Goal: Task Accomplishment & Management: Complete application form

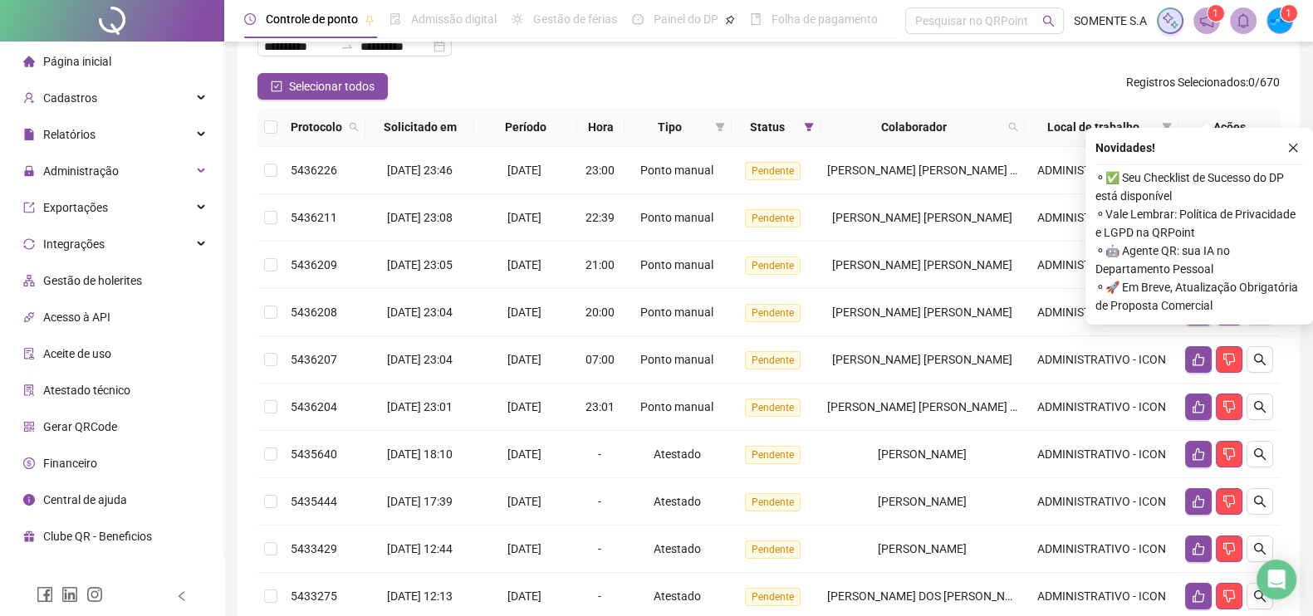
scroll to position [207, 0]
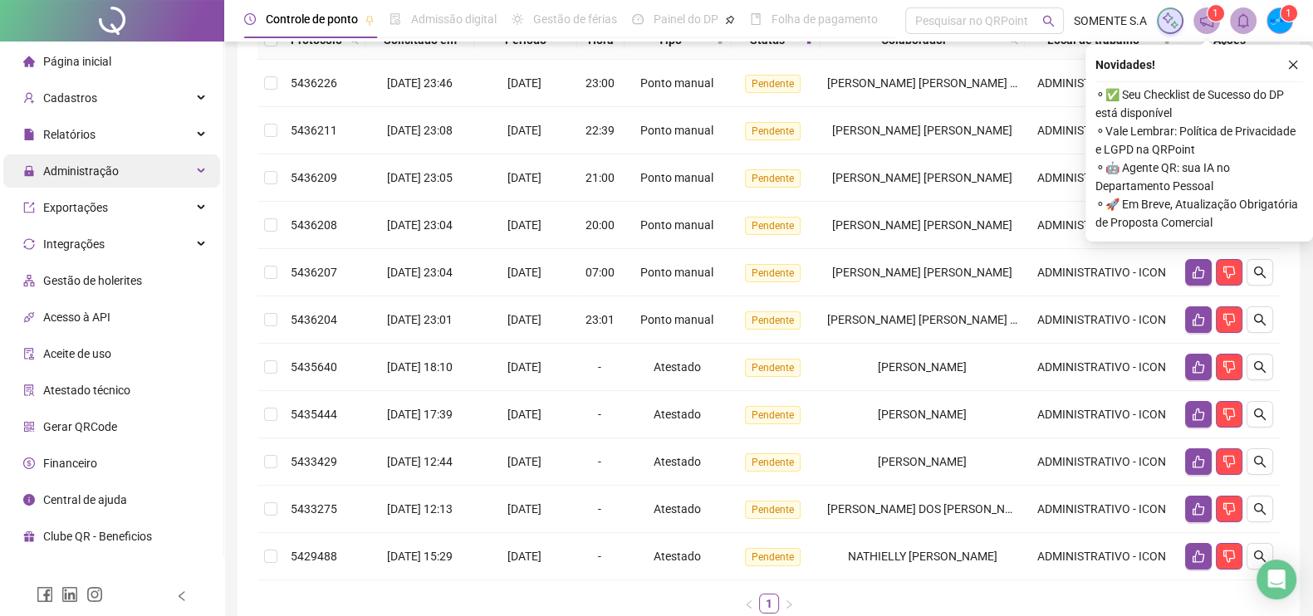
click at [132, 179] on div "Administração" at bounding box center [111, 171] width 217 height 33
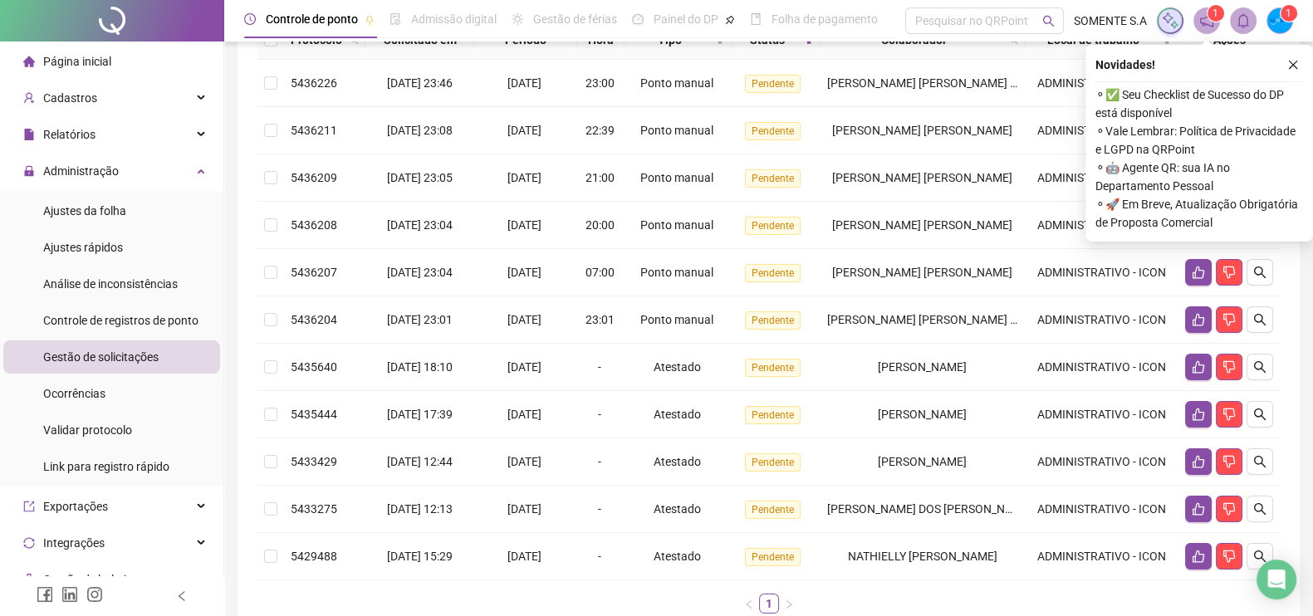
click at [130, 360] on span "Gestão de solicitações" at bounding box center [100, 357] width 115 height 13
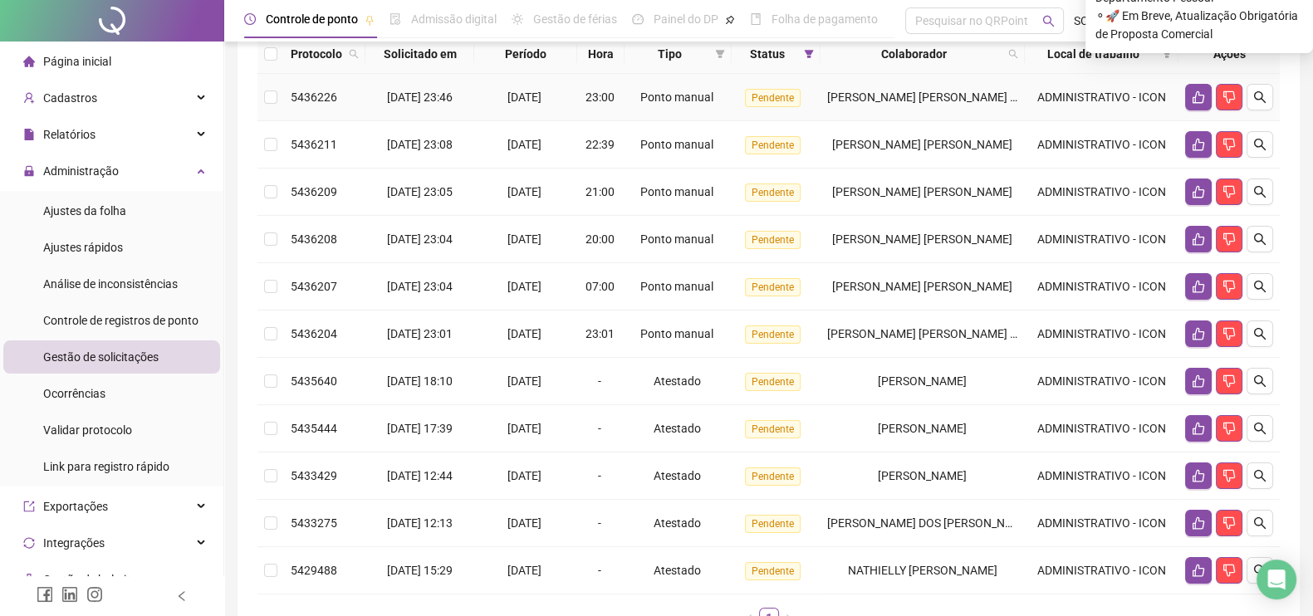
scroll to position [0, 0]
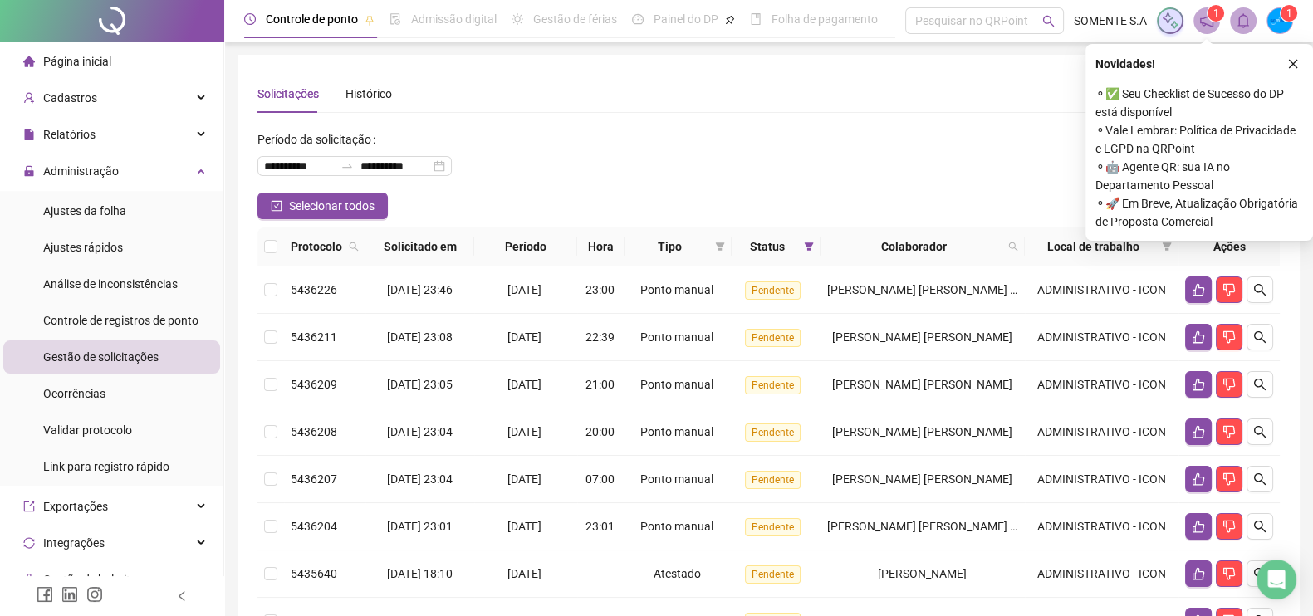
click at [926, 164] on div "**********" at bounding box center [769, 159] width 1023 height 66
click at [1291, 60] on icon "close" at bounding box center [1294, 64] width 12 height 12
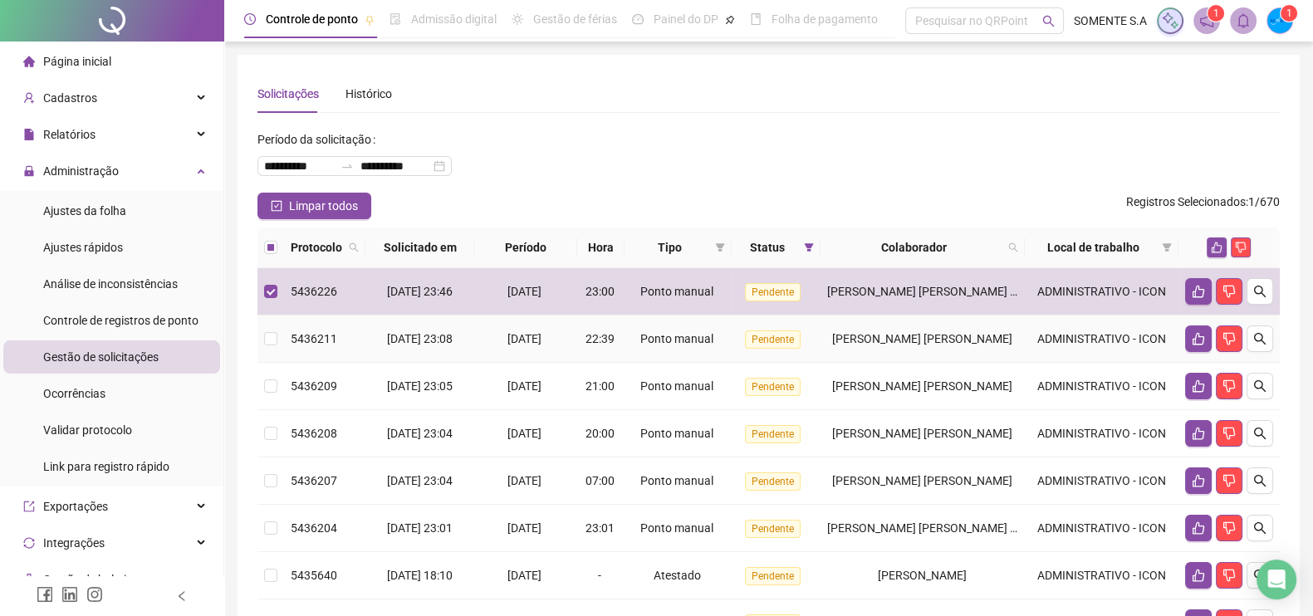
click at [262, 342] on td at bounding box center [271, 339] width 27 height 47
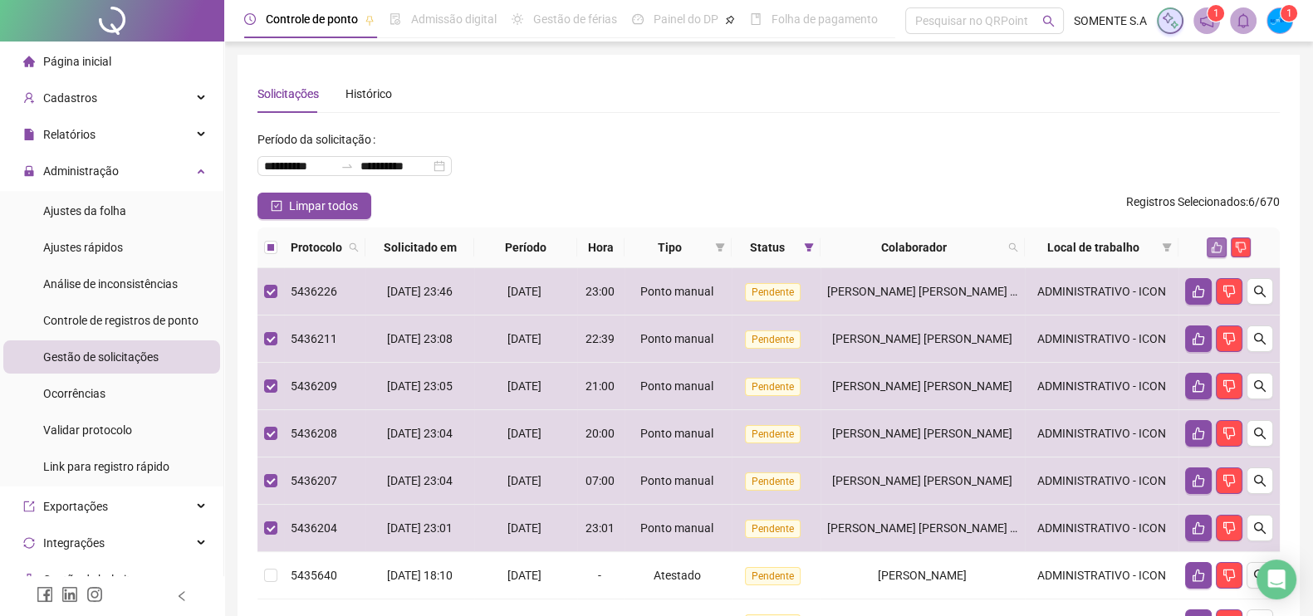
click at [1215, 243] on icon "like" at bounding box center [1217, 248] width 11 height 11
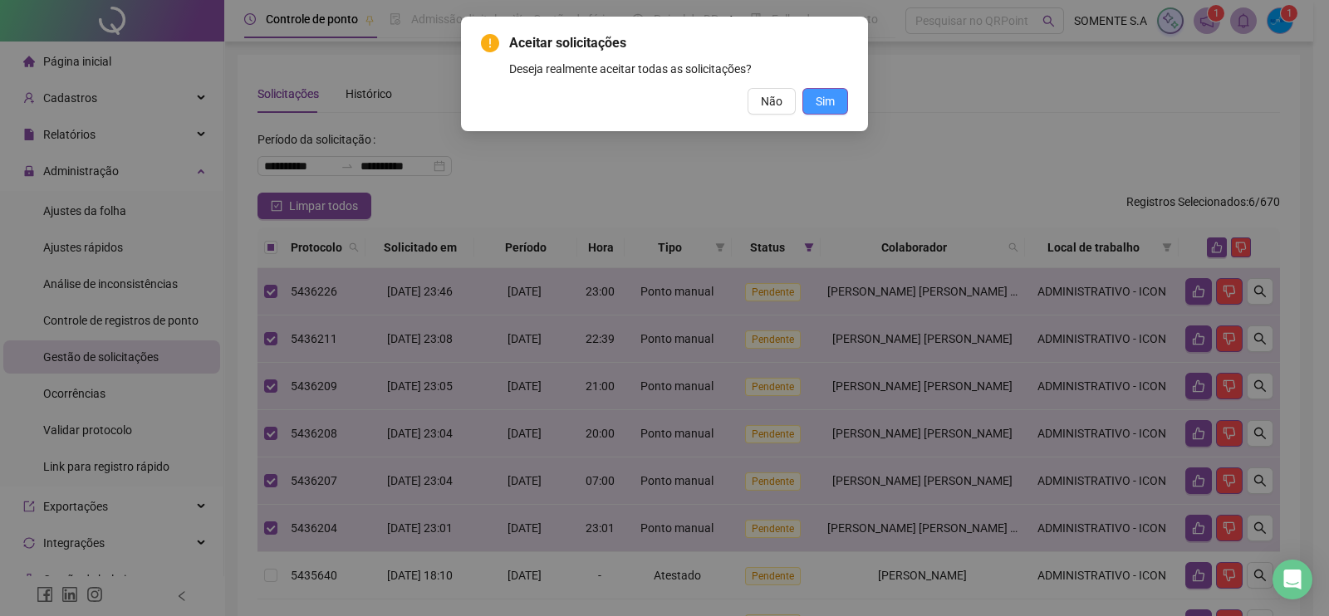
click at [843, 110] on button "Sim" at bounding box center [825, 101] width 46 height 27
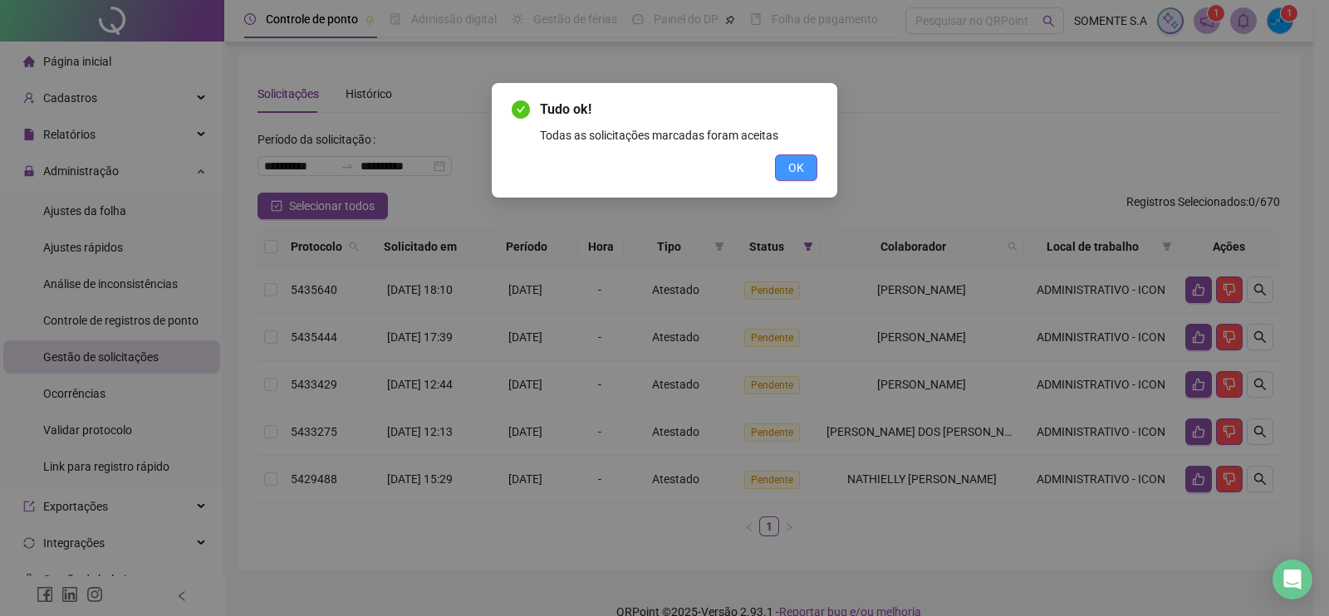
click at [809, 164] on button "OK" at bounding box center [796, 168] width 42 height 27
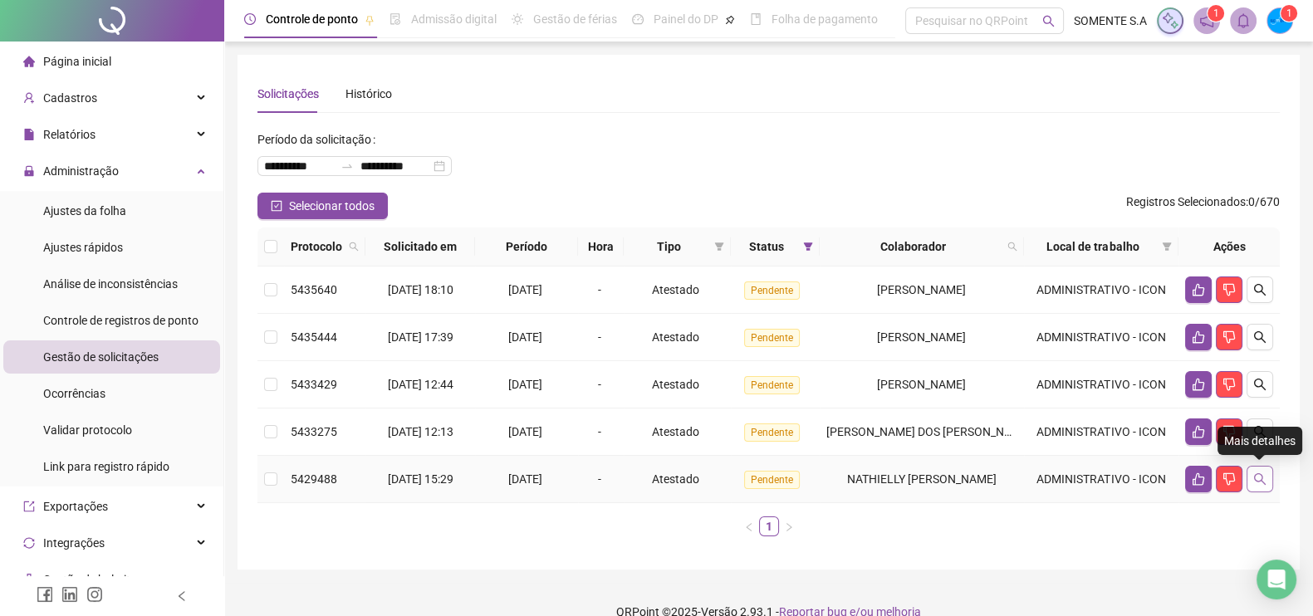
click at [1265, 468] on button "button" at bounding box center [1260, 479] width 27 height 27
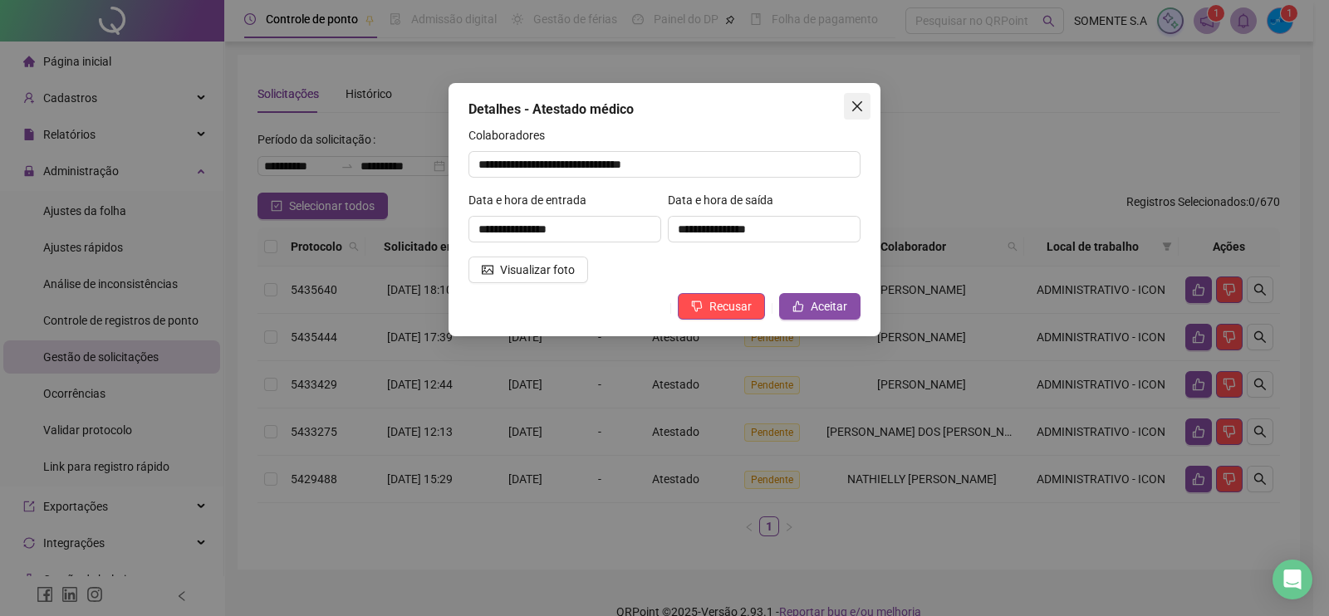
click at [867, 109] on span "Close" at bounding box center [857, 106] width 27 height 13
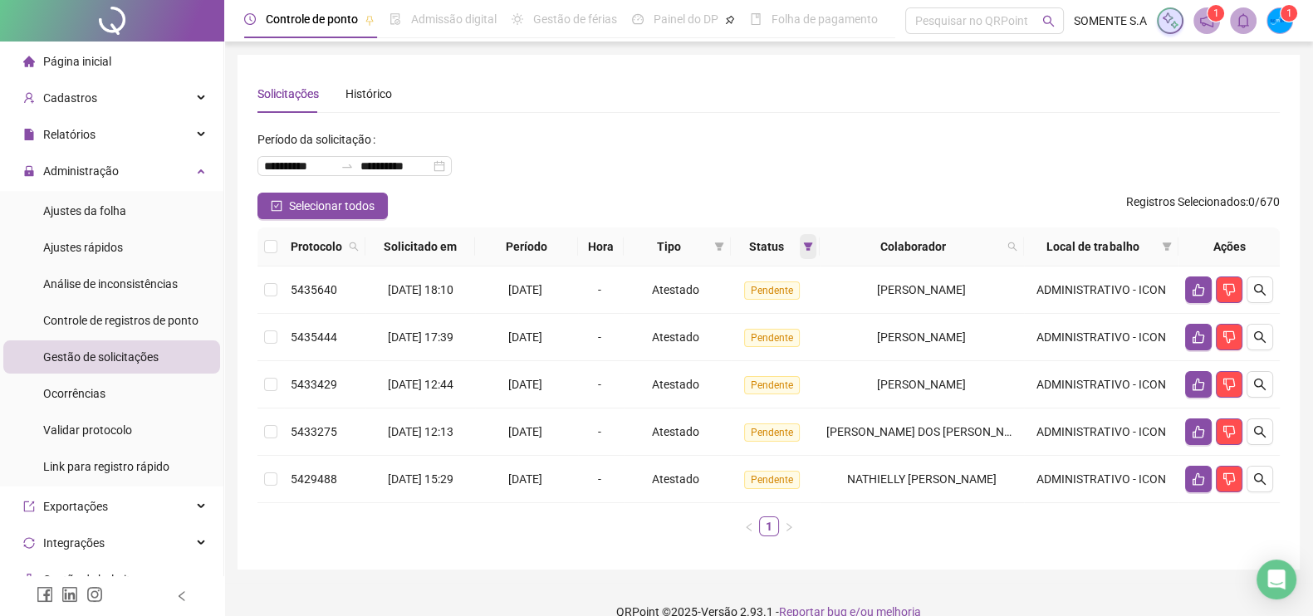
click at [806, 247] on span at bounding box center [808, 246] width 17 height 25
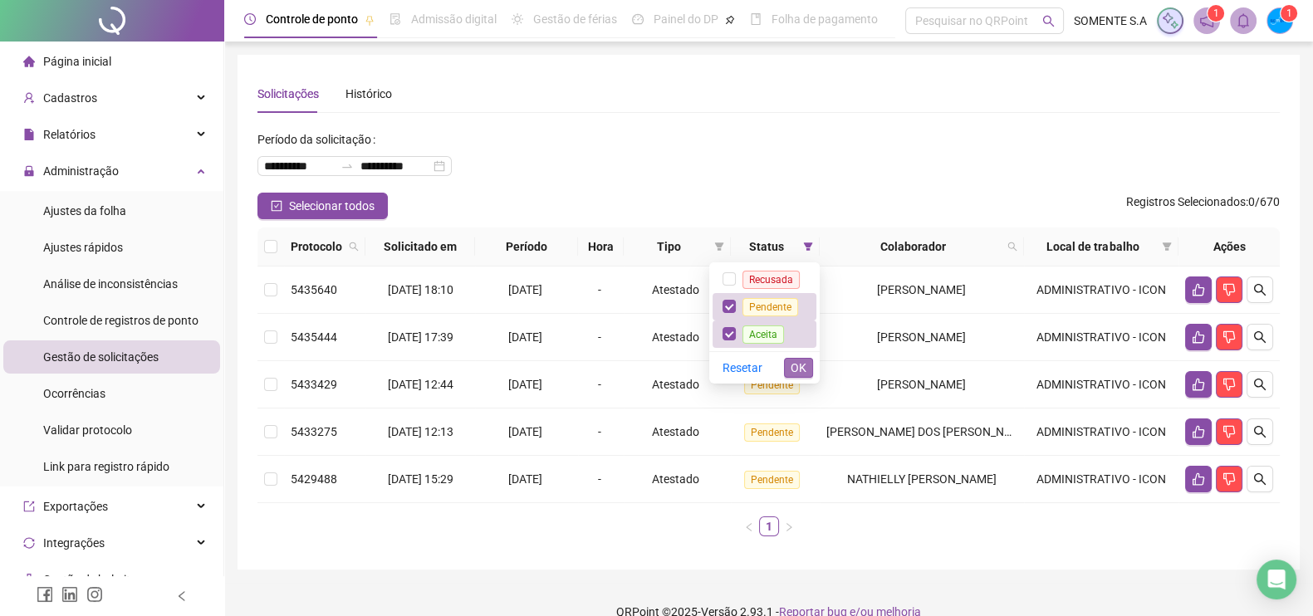
click at [803, 361] on span "OK" at bounding box center [799, 368] width 16 height 18
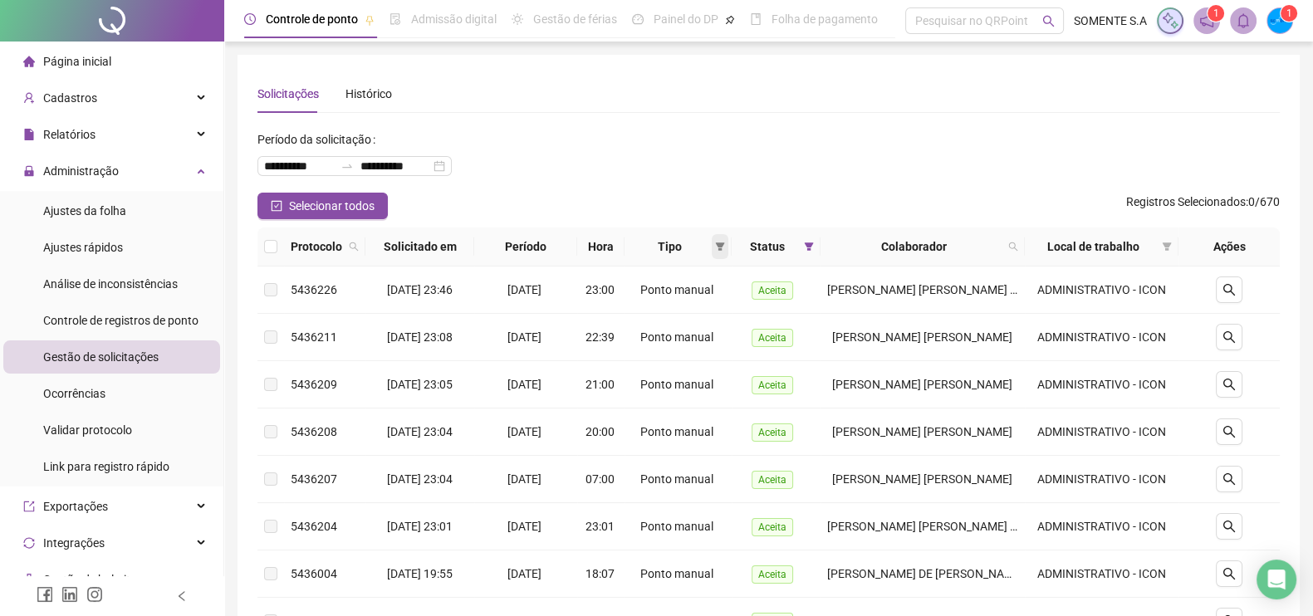
click at [724, 245] on icon "filter" at bounding box center [720, 247] width 9 height 8
click at [681, 299] on span "Atestado" at bounding box center [670, 305] width 47 height 13
click at [714, 361] on span "OK" at bounding box center [712, 365] width 16 height 18
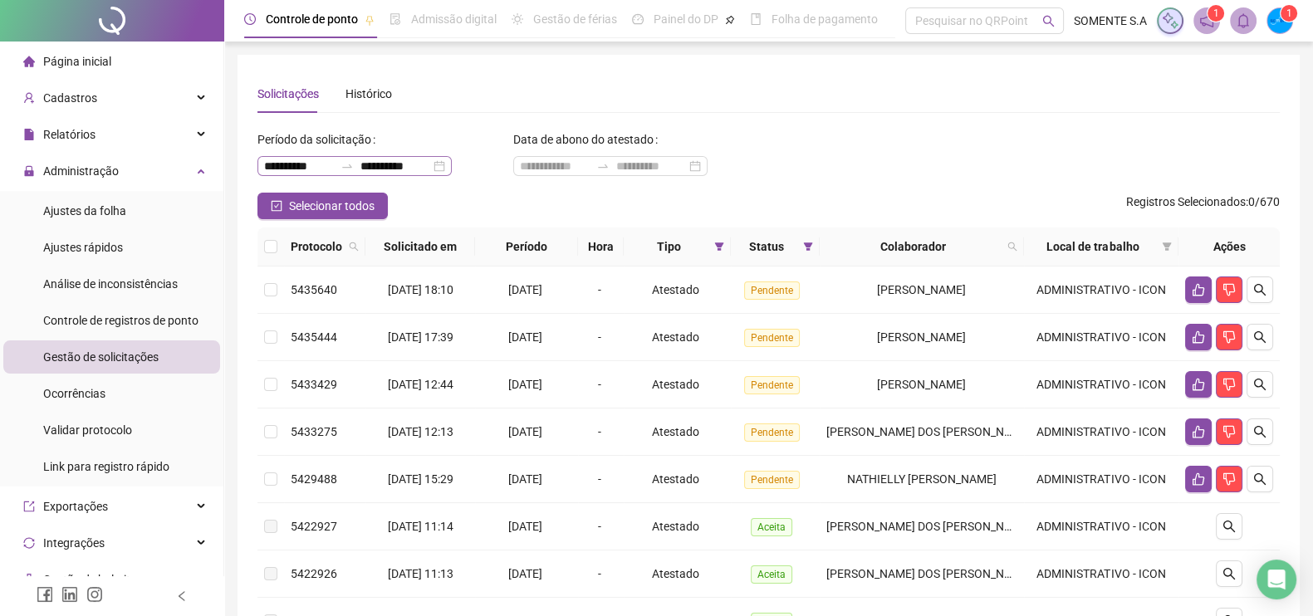
click at [452, 169] on div "**********" at bounding box center [355, 166] width 194 height 20
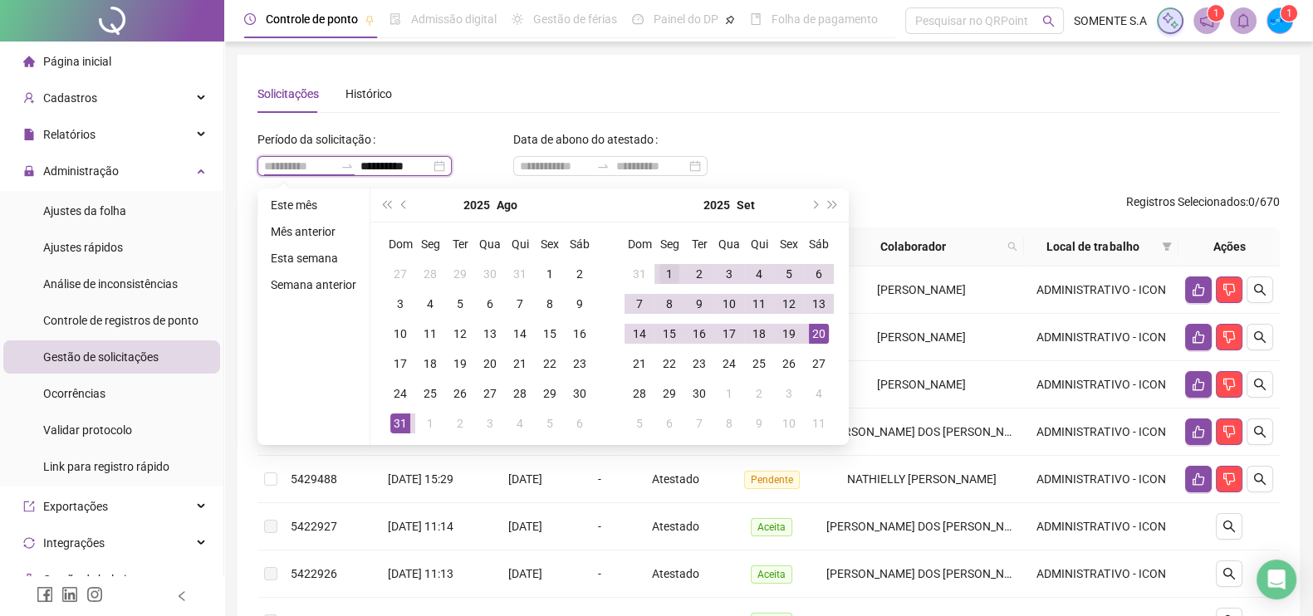
type input "**********"
click at [666, 273] on div "1" at bounding box center [670, 274] width 20 height 20
type input "**********"
click at [817, 330] on div "20" at bounding box center [819, 334] width 20 height 20
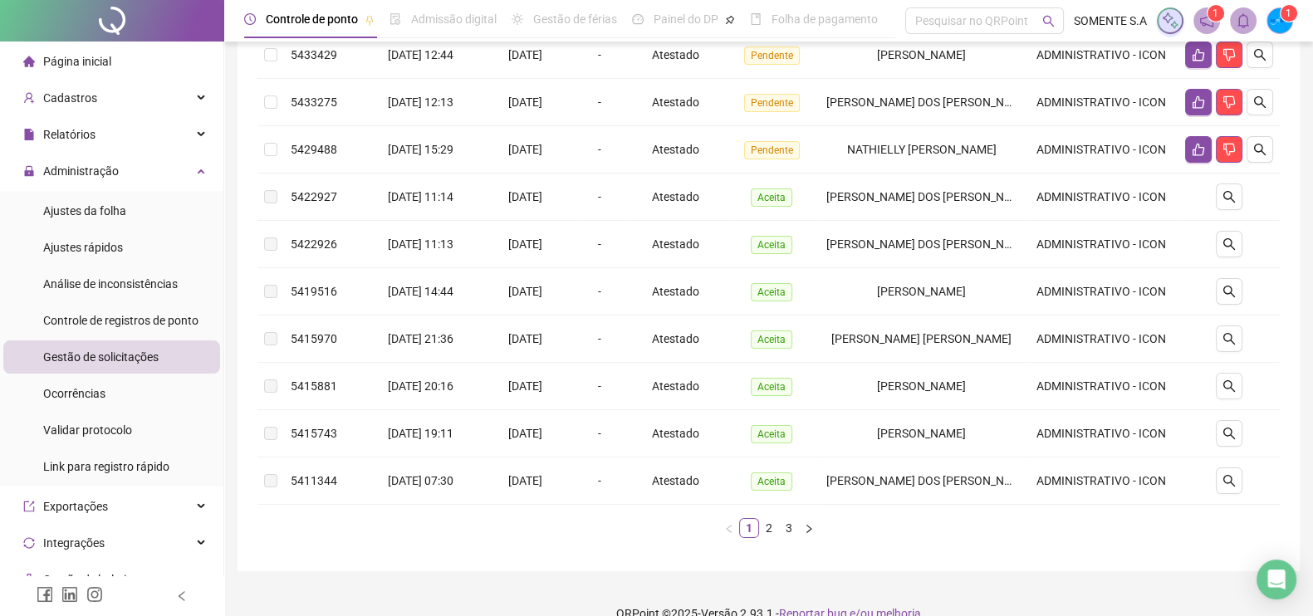
scroll to position [354, 0]
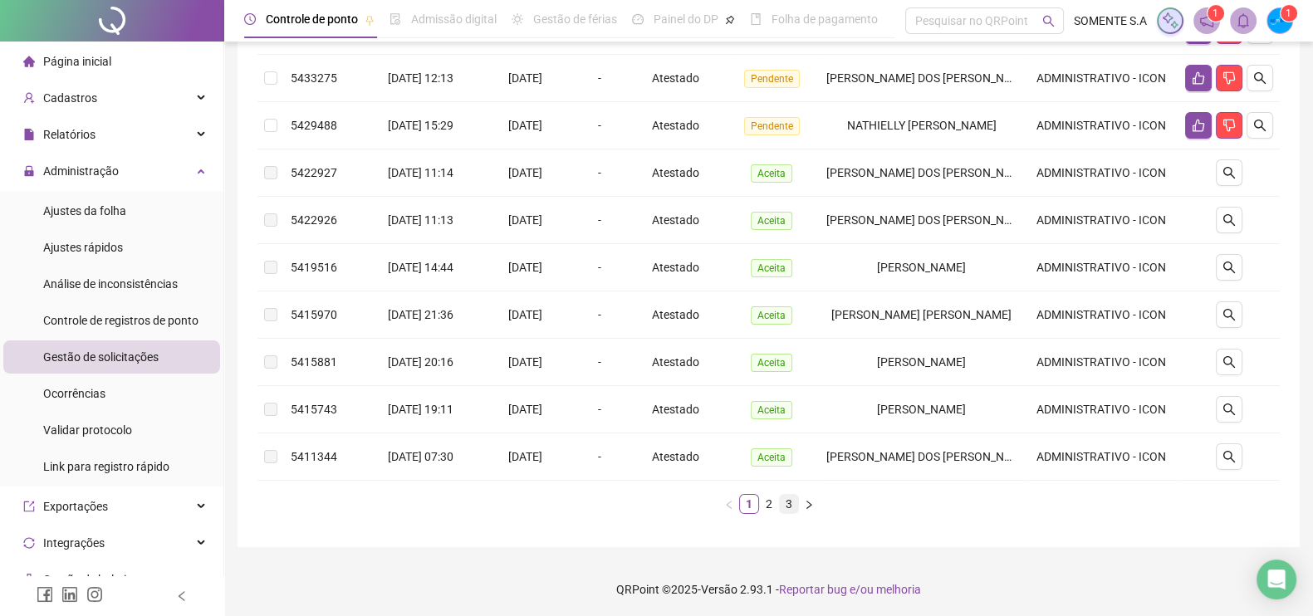
click at [791, 502] on link "3" at bounding box center [789, 504] width 18 height 18
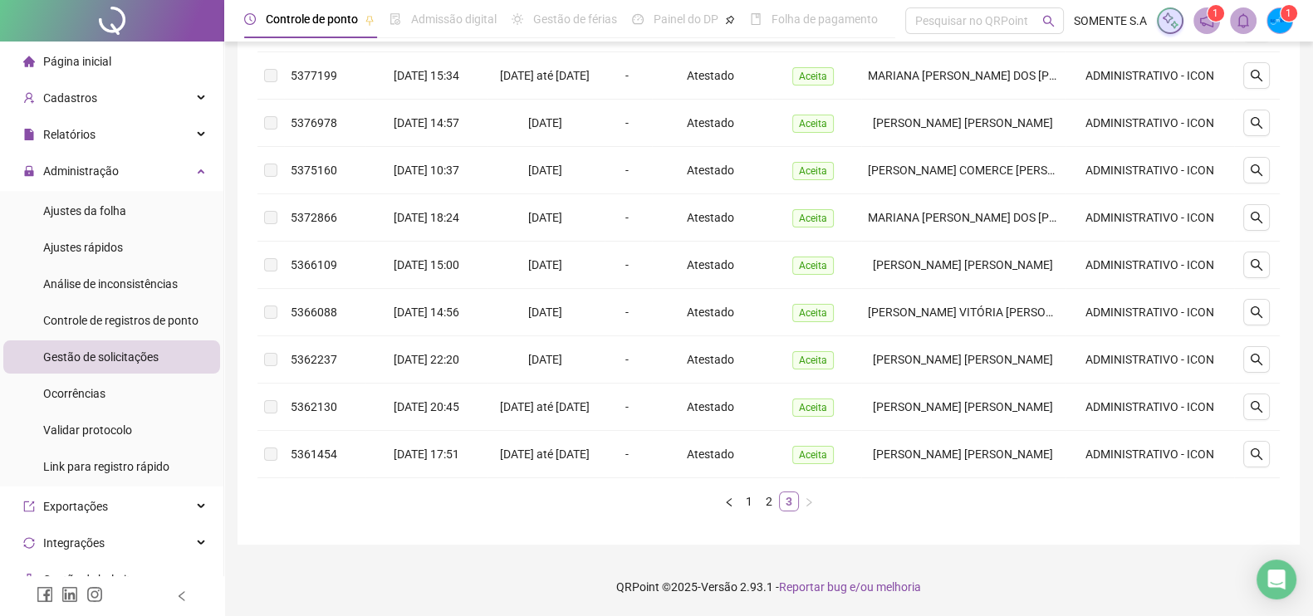
scroll to position [299, 0]
